Goal: Task Accomplishment & Management: Use online tool/utility

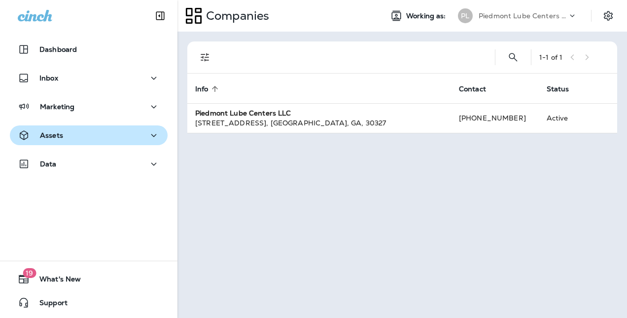
click at [81, 130] on div "Assets" at bounding box center [89, 135] width 142 height 12
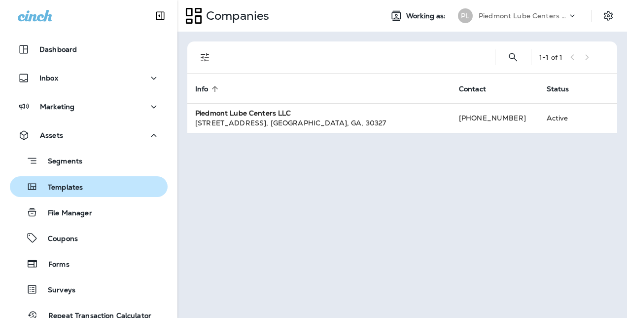
click at [76, 183] on p "Templates" at bounding box center [60, 187] width 45 height 9
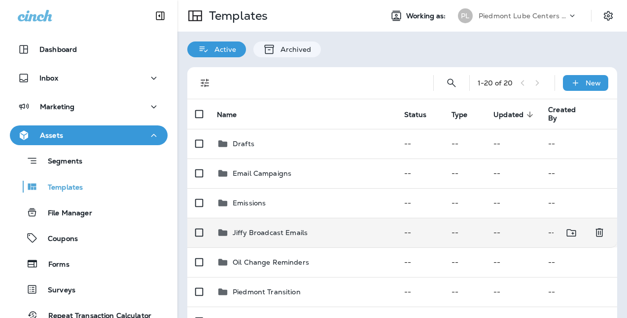
click at [248, 230] on p "Jiffy Broadcast Emails" at bounding box center [270, 232] width 75 height 8
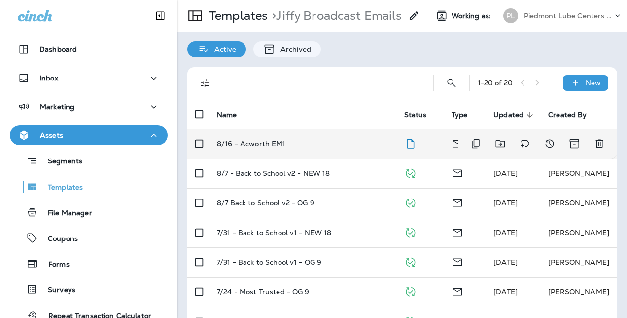
click at [269, 145] on p "8/16 - Acworth EM1" at bounding box center [251, 144] width 69 height 8
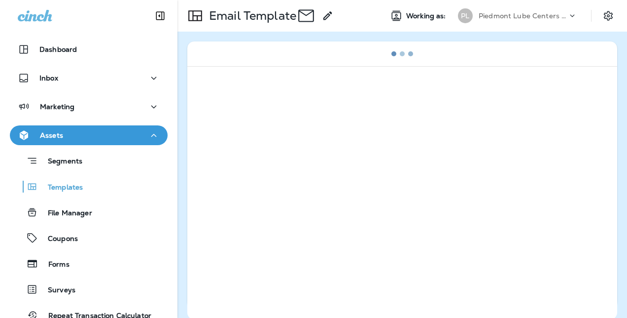
click at [269, 145] on div at bounding box center [402, 192] width 430 height 253
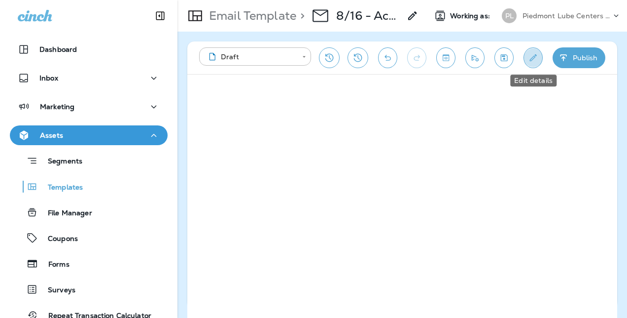
click at [533, 59] on icon "Edit details" at bounding box center [533, 57] width 7 height 7
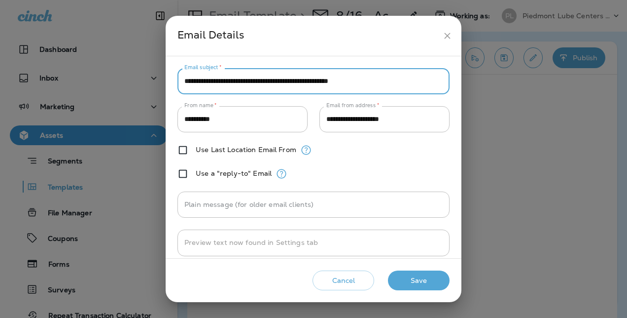
drag, startPoint x: 401, startPoint y: 78, endPoint x: 174, endPoint y: 84, distance: 227.5
click at [174, 84] on div "**********" at bounding box center [314, 157] width 296 height 202
type input "*"
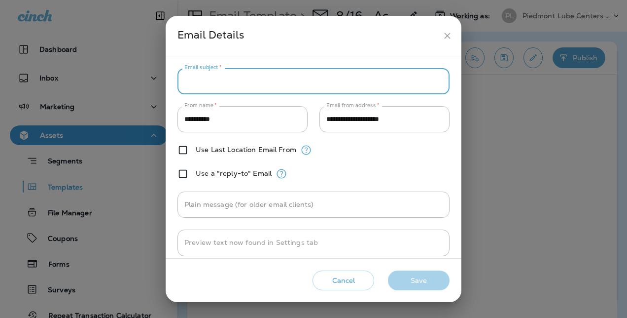
type input "*"
type input "**********"
click at [413, 280] on button "Save" at bounding box center [419, 280] width 62 height 20
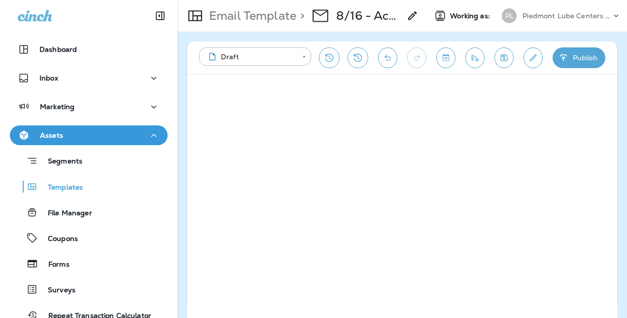
scroll to position [2, 0]
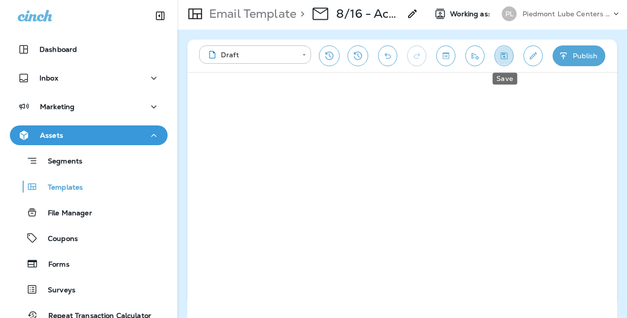
click at [505, 54] on icon "Save" at bounding box center [504, 55] width 7 height 7
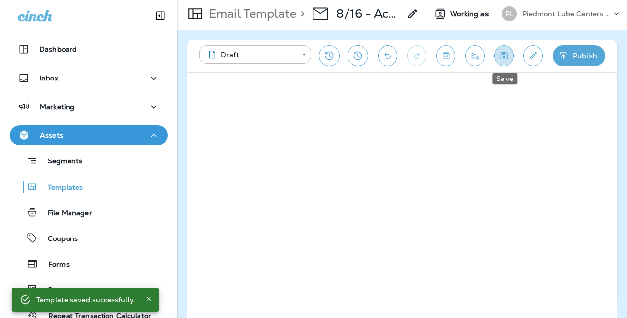
click at [504, 55] on icon "Save" at bounding box center [504, 56] width 10 height 10
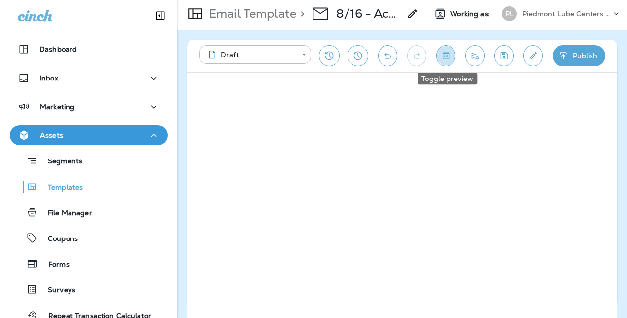
click at [448, 53] on icon "Toggle preview" at bounding box center [446, 55] width 6 height 6
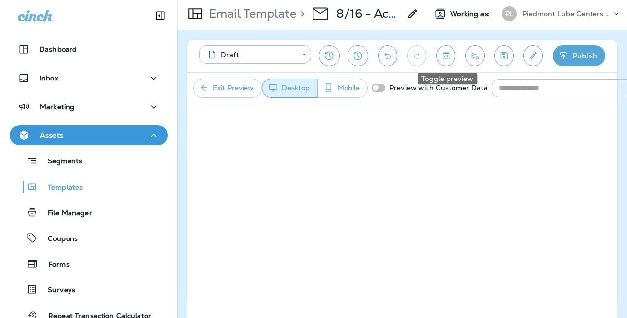
click at [446, 52] on icon "Toggle preview" at bounding box center [446, 56] width 10 height 10
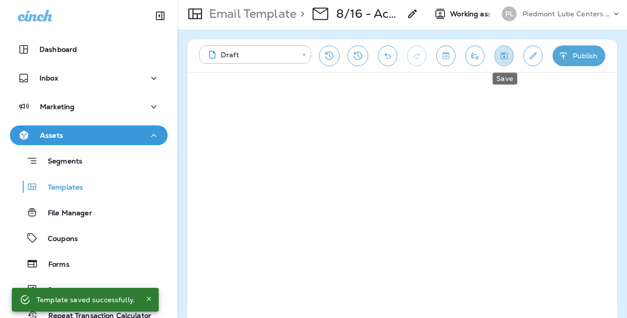
click at [505, 63] on button "Save" at bounding box center [504, 55] width 19 height 21
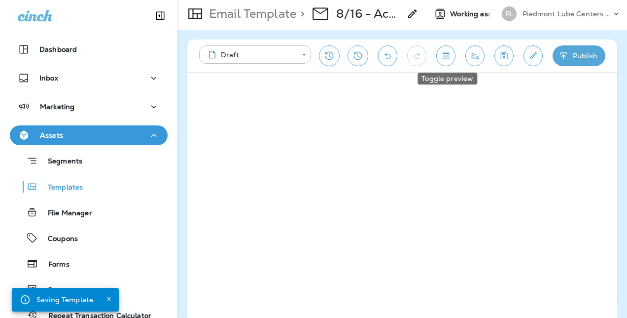
click at [449, 57] on icon "Toggle preview" at bounding box center [446, 55] width 6 height 6
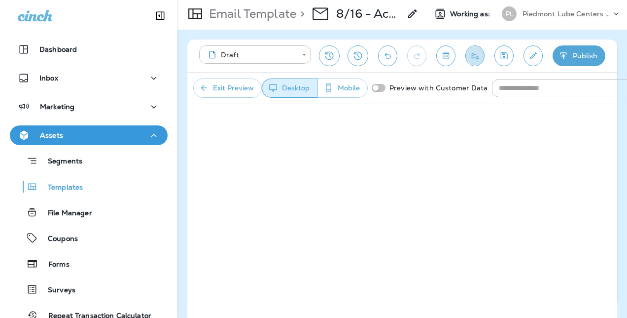
drag, startPoint x: 438, startPoint y: 107, endPoint x: 474, endPoint y: 53, distance: 64.3
click at [474, 53] on icon "Send test email" at bounding box center [475, 56] width 7 height 6
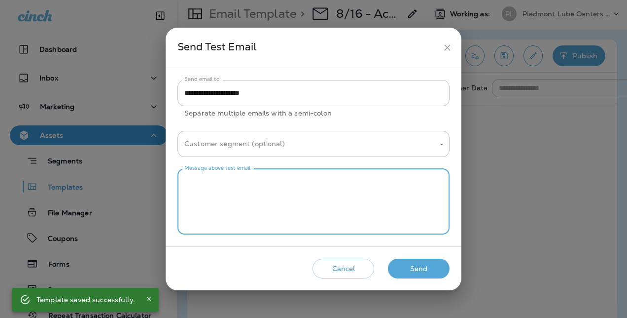
click at [315, 182] on textarea "Message above test email" at bounding box center [313, 201] width 258 height 49
type textarea "****"
click at [426, 270] on button "Send" at bounding box center [419, 268] width 62 height 20
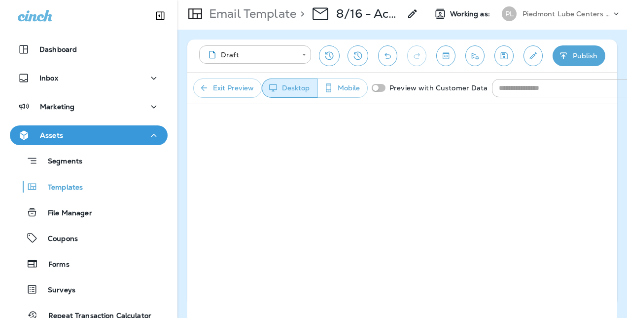
click at [349, 88] on button "Mobile" at bounding box center [343, 87] width 50 height 19
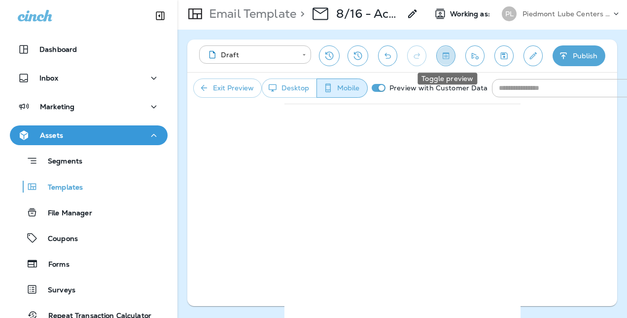
click at [449, 55] on icon "Toggle preview" at bounding box center [446, 56] width 10 height 10
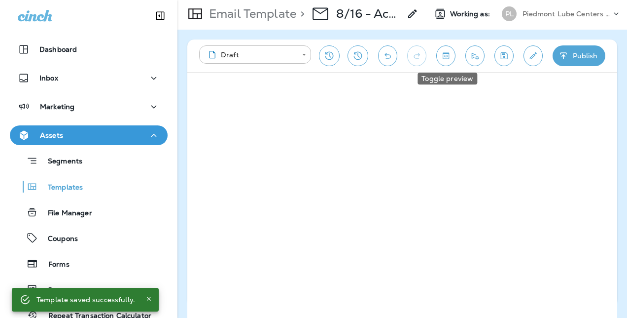
click at [451, 54] on icon "Toggle preview" at bounding box center [446, 56] width 10 height 10
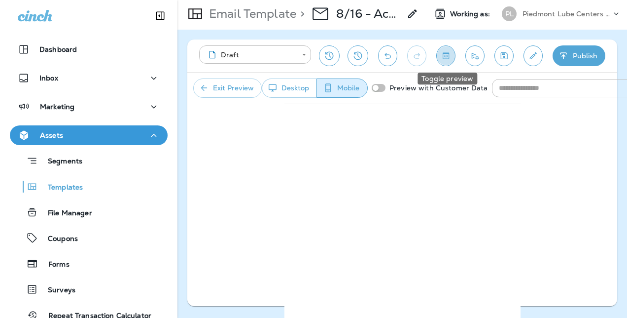
click at [449, 60] on icon "Toggle preview" at bounding box center [446, 56] width 10 height 10
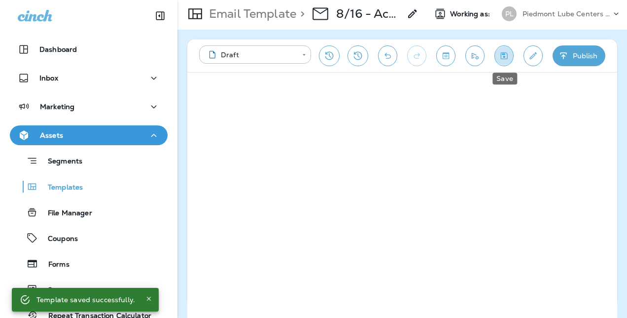
click at [509, 55] on icon "Save" at bounding box center [504, 56] width 10 height 10
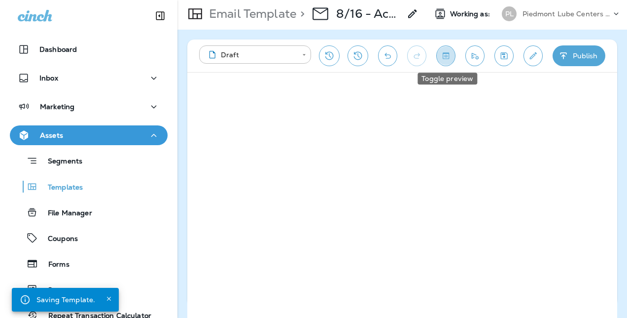
click at [444, 55] on icon "Toggle preview" at bounding box center [446, 56] width 10 height 10
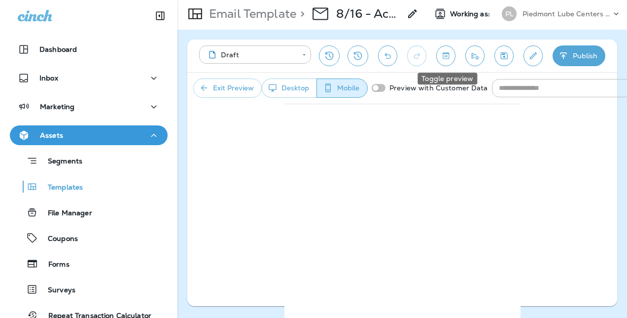
click at [444, 56] on icon "Toggle preview" at bounding box center [446, 55] width 6 height 6
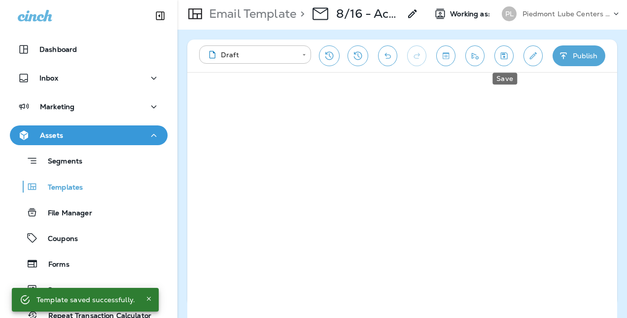
click at [505, 59] on icon "Save" at bounding box center [504, 56] width 10 height 10
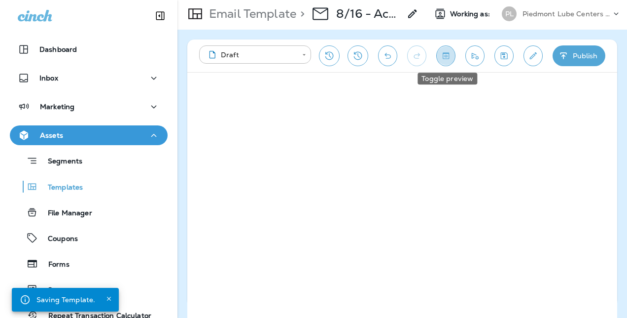
click at [450, 55] on icon "Toggle preview" at bounding box center [446, 56] width 10 height 10
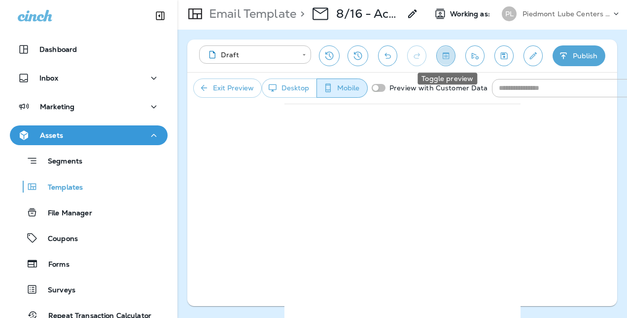
click at [446, 51] on icon "Toggle preview" at bounding box center [446, 56] width 10 height 10
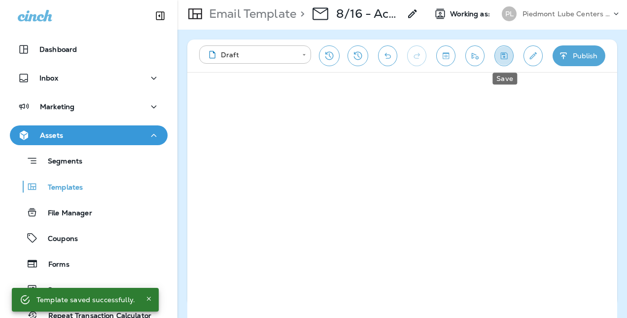
click at [508, 52] on icon "Save" at bounding box center [504, 56] width 10 height 10
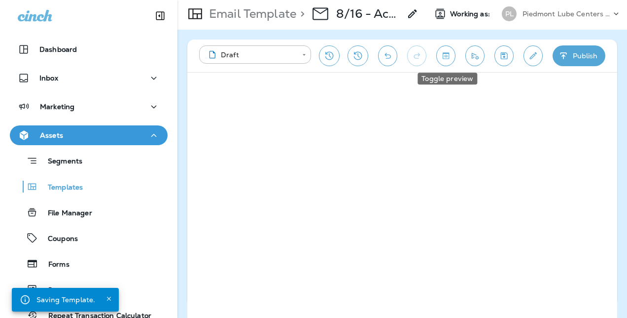
click at [448, 55] on icon "Toggle preview" at bounding box center [446, 55] width 6 height 6
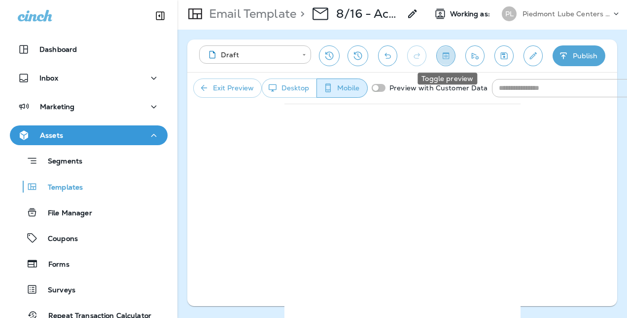
click at [447, 53] on icon "Toggle preview" at bounding box center [446, 55] width 6 height 6
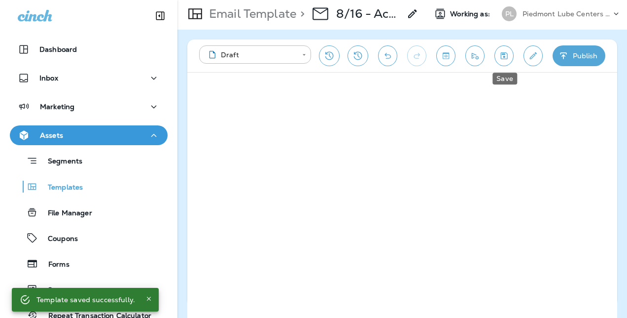
click at [509, 54] on icon "Save" at bounding box center [504, 56] width 10 height 10
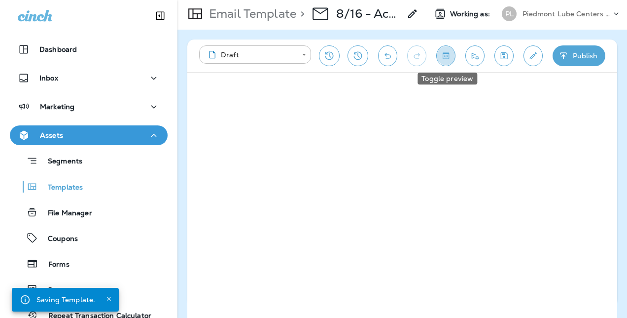
click at [451, 53] on icon "Toggle preview" at bounding box center [446, 56] width 10 height 10
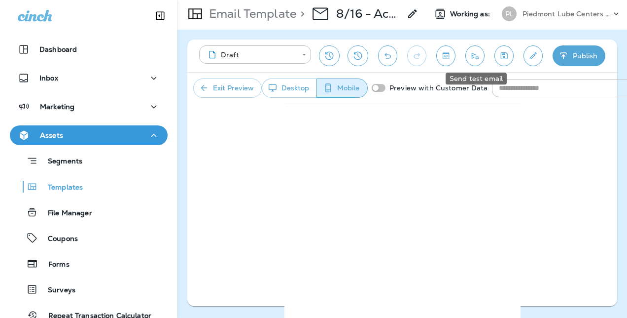
click at [476, 52] on icon "Send test email" at bounding box center [475, 56] width 10 height 10
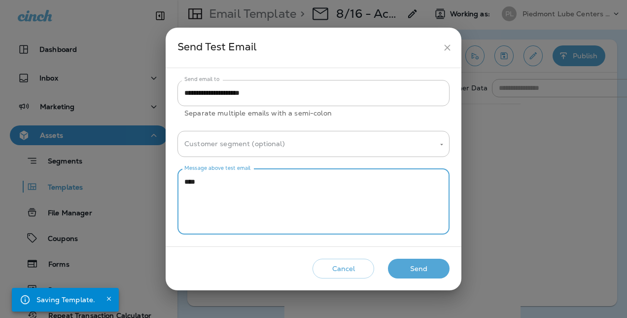
click at [283, 184] on textarea "****" at bounding box center [313, 201] width 258 height 49
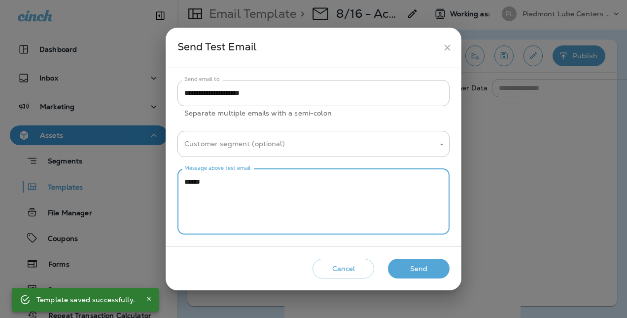
type textarea "******"
click at [427, 269] on button "Send" at bounding box center [419, 268] width 62 height 20
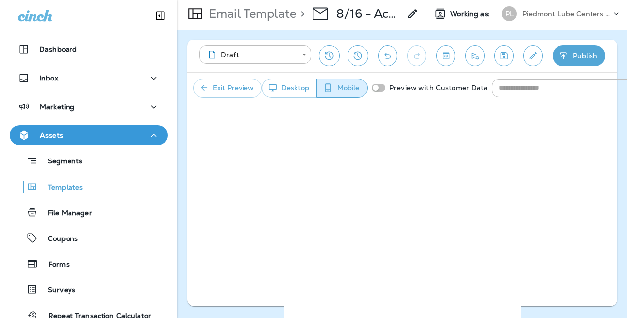
click at [412, 14] on use at bounding box center [412, 13] width 8 height 8
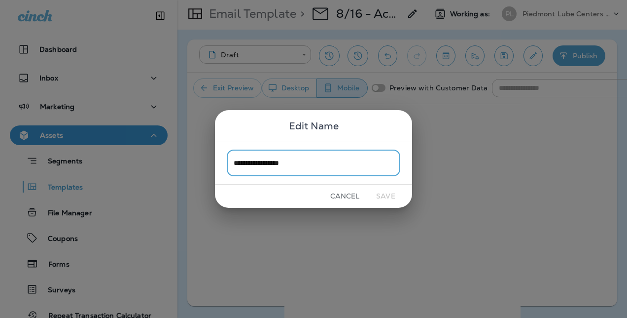
click at [345, 196] on button "Cancel" at bounding box center [345, 195] width 37 height 15
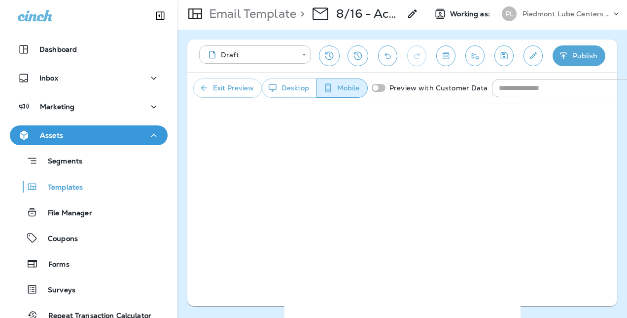
click at [533, 57] on icon "Edit details" at bounding box center [533, 55] width 7 height 7
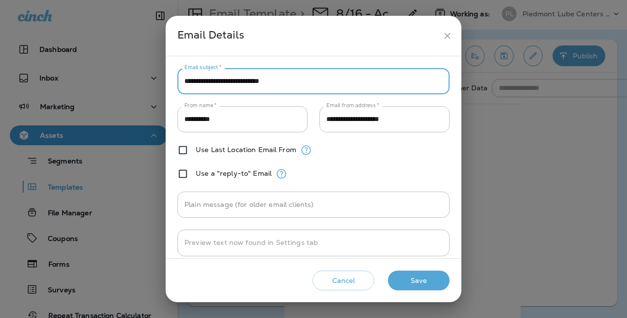
click at [321, 75] on input "**********" at bounding box center [314, 81] width 272 height 26
type input "**********"
click at [408, 278] on button "Save" at bounding box center [419, 280] width 62 height 20
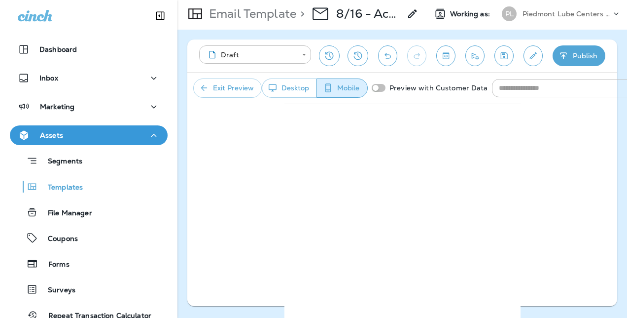
click at [238, 15] on p "Email Template" at bounding box center [250, 13] width 91 height 15
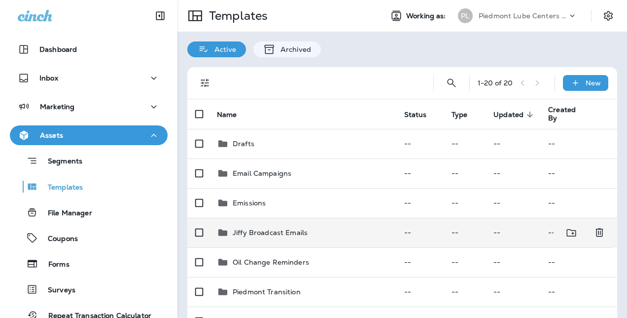
click at [277, 229] on p "Jiffy Broadcast Emails" at bounding box center [270, 232] width 75 height 8
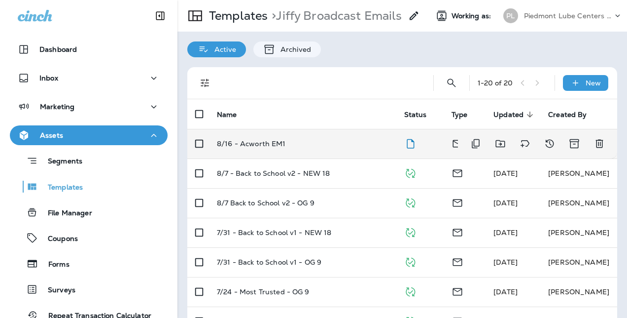
click at [302, 146] on div "8/16 - Acworth EM1" at bounding box center [303, 144] width 172 height 8
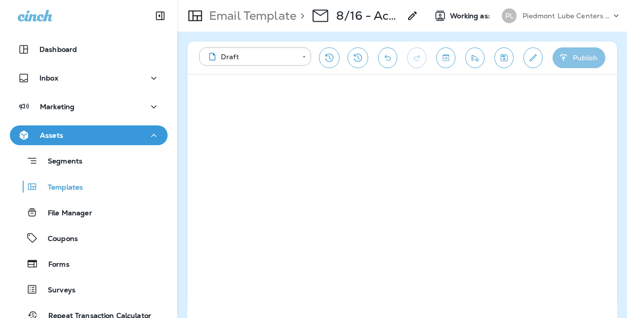
click at [583, 57] on button "Publish" at bounding box center [579, 57] width 53 height 21
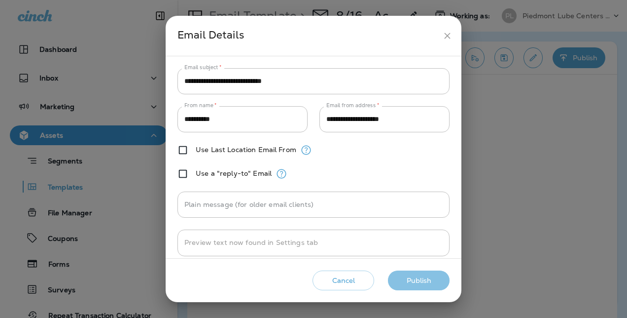
click at [412, 277] on button "Publish" at bounding box center [419, 280] width 62 height 20
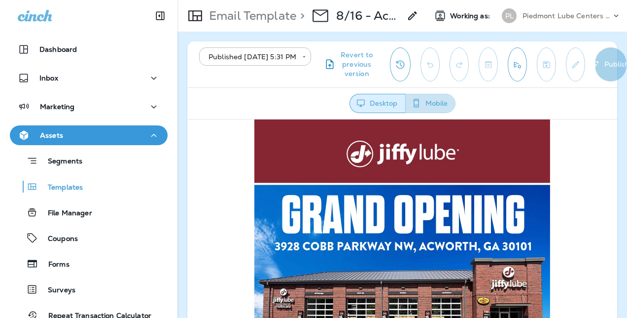
click at [419, 105] on icon "button" at bounding box center [416, 103] width 10 height 10
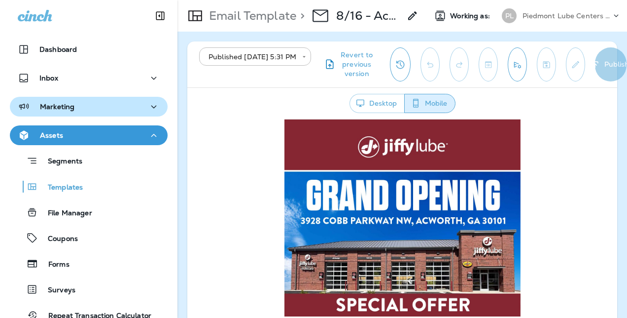
click at [73, 105] on p "Marketing" at bounding box center [57, 107] width 35 height 8
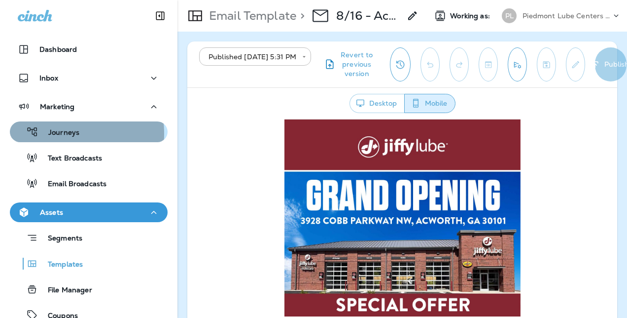
click at [57, 134] on p "Journeys" at bounding box center [58, 132] width 41 height 9
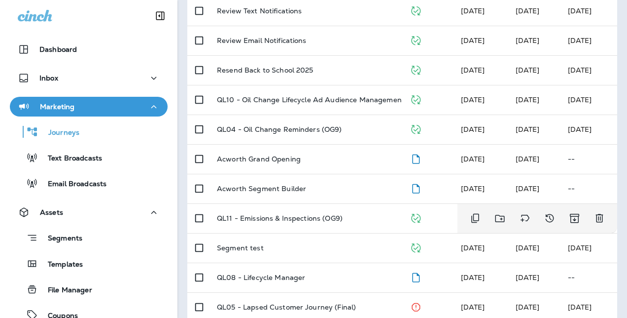
scroll to position [254, 0]
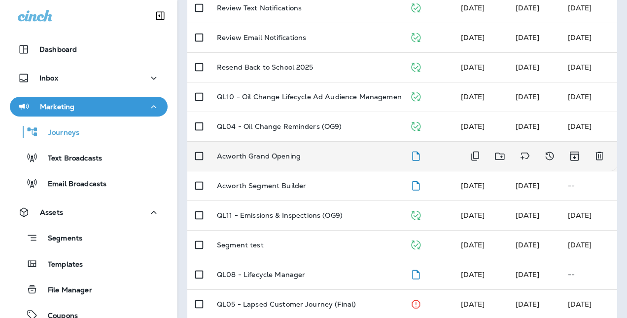
click at [279, 150] on td "Acworth Grand Opening" at bounding box center [305, 156] width 193 height 30
